Goal: Task Accomplishment & Management: Manage account settings

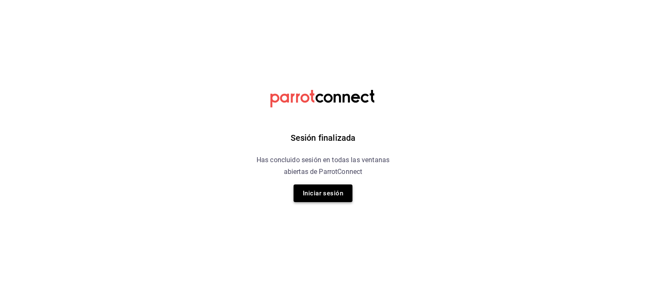
click at [321, 198] on button "Iniciar sesión" at bounding box center [323, 194] width 59 height 18
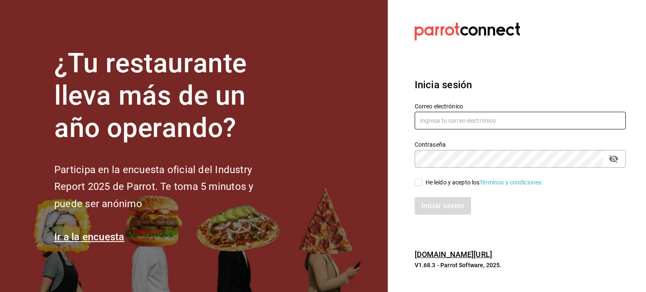
click at [459, 117] on input "text" at bounding box center [520, 121] width 211 height 18
type input "gerencia.bungalo@1000shots.mx"
click at [441, 185] on div "He leído y acepto los Términos y condiciones." at bounding box center [485, 182] width 118 height 9
click at [422, 185] on input "He leído y acepto los Términos y condiciones." at bounding box center [419, 183] width 8 height 8
checkbox input "true"
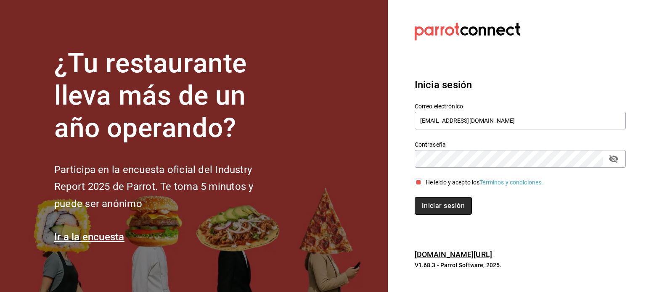
click at [444, 197] on button "Iniciar sesión" at bounding box center [443, 206] width 57 height 18
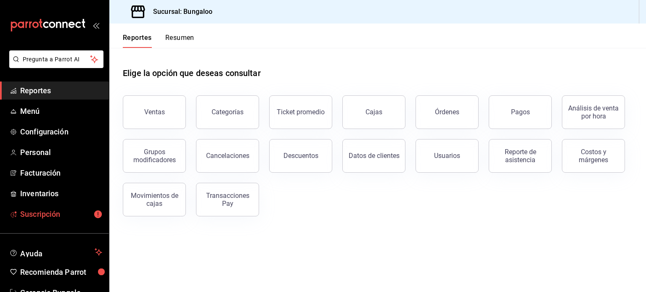
click at [65, 215] on span "Suscripción" at bounding box center [61, 214] width 82 height 11
